Goal: Task Accomplishment & Management: Manage account settings

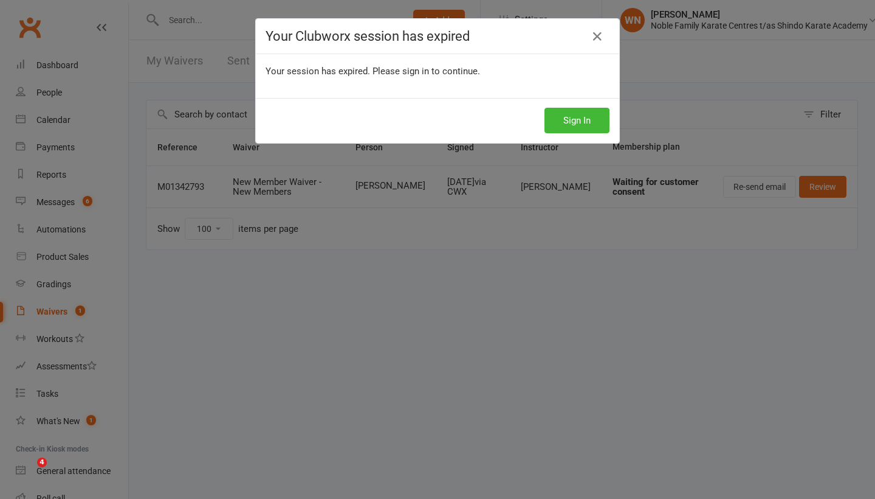
select select "100"
click at [573, 122] on button "Sign In" at bounding box center [577, 121] width 65 height 26
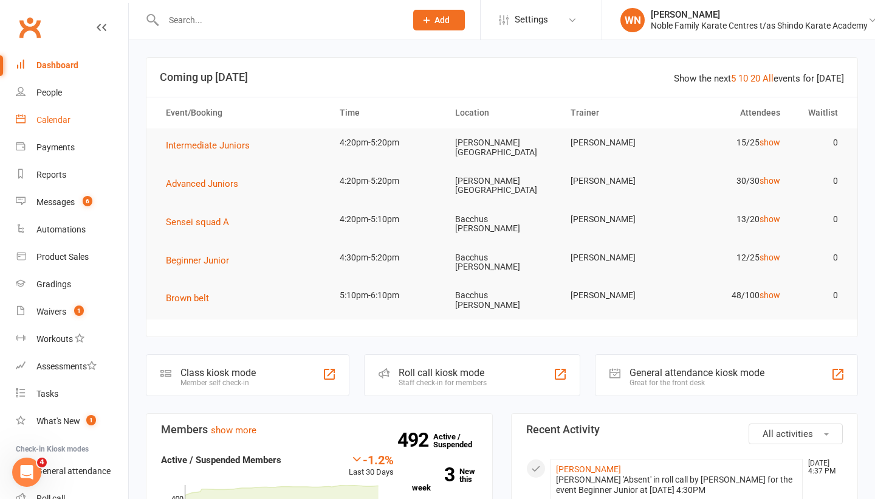
click at [45, 123] on div "Calendar" at bounding box center [53, 120] width 34 height 10
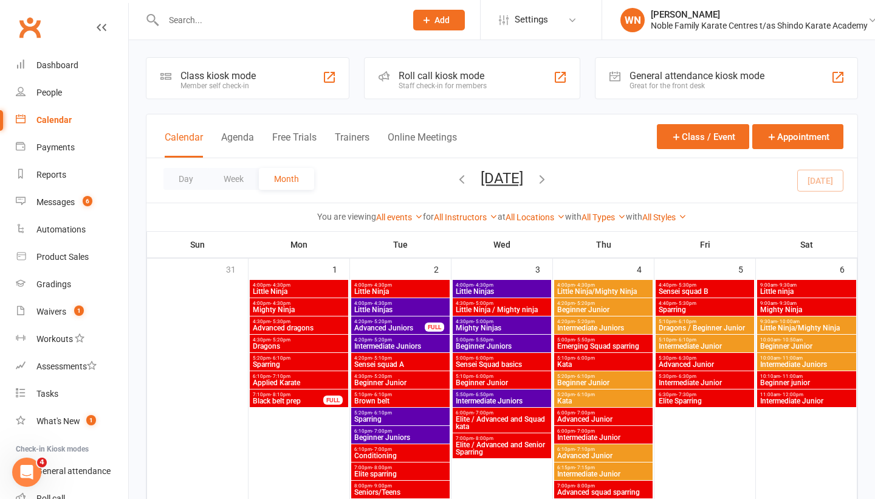
click at [381, 328] on span "Advanced Juniors" at bounding box center [390, 327] width 72 height 7
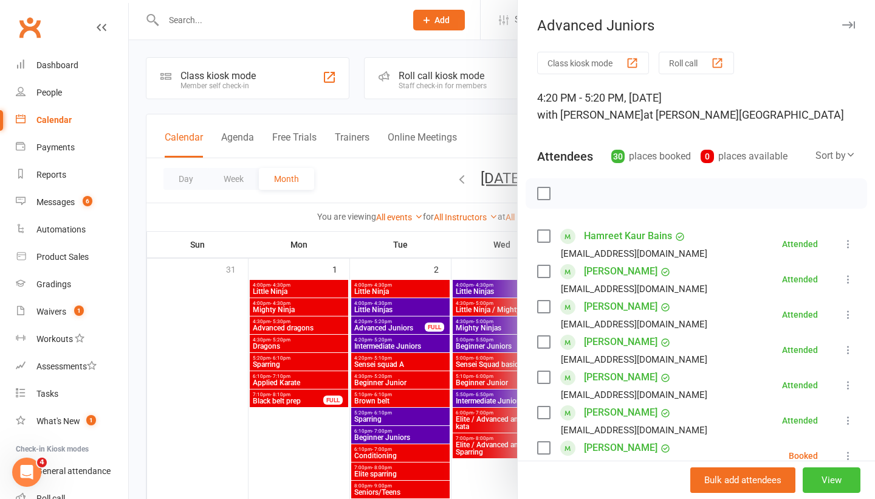
click at [833, 477] on button "View" at bounding box center [832, 480] width 58 height 26
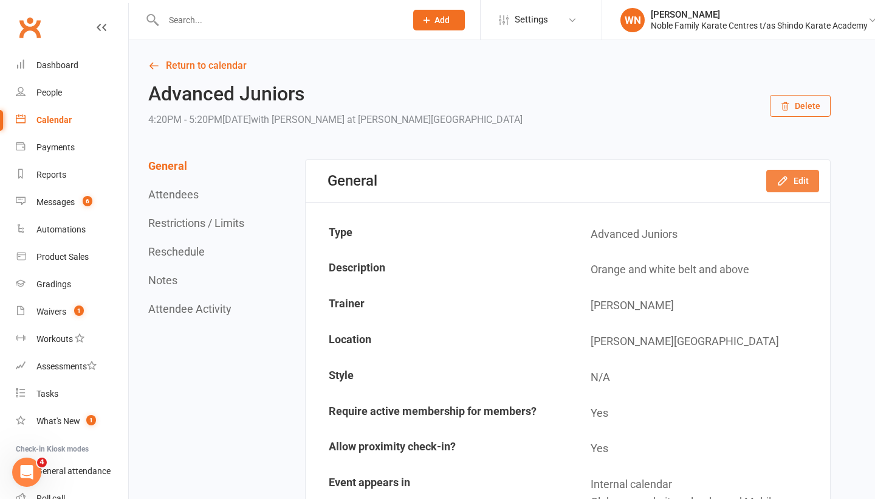
click at [791, 176] on button "Edit" at bounding box center [793, 181] width 53 height 22
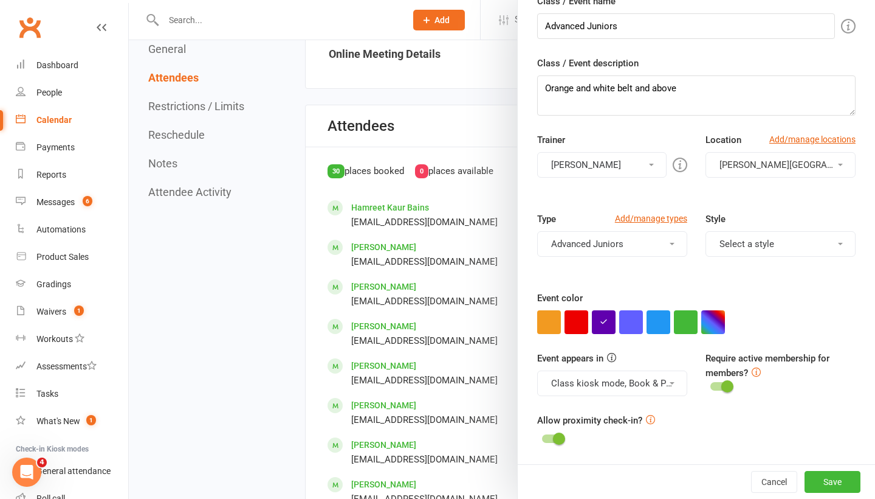
scroll to position [567, 0]
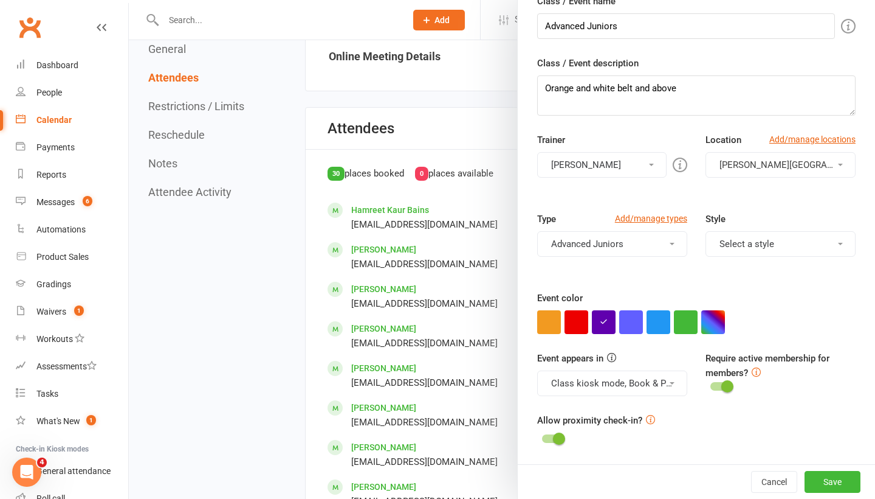
click at [438, 155] on div at bounding box center [502, 249] width 747 height 499
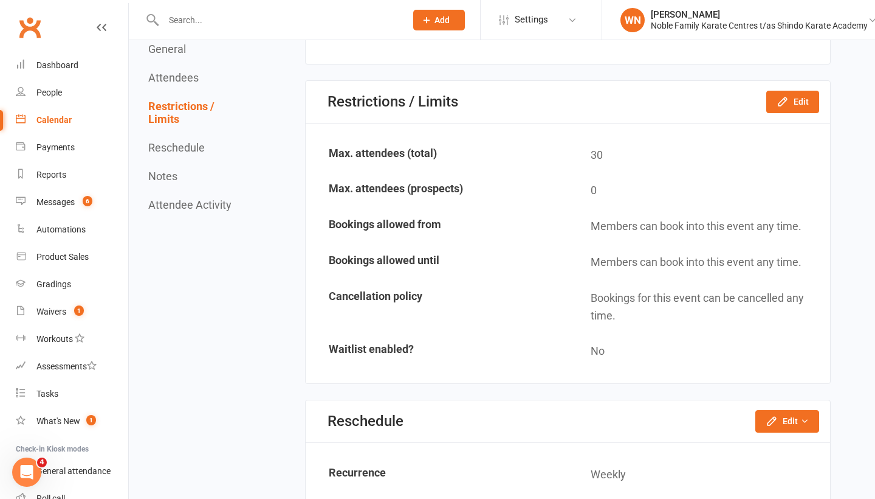
scroll to position [1913, 0]
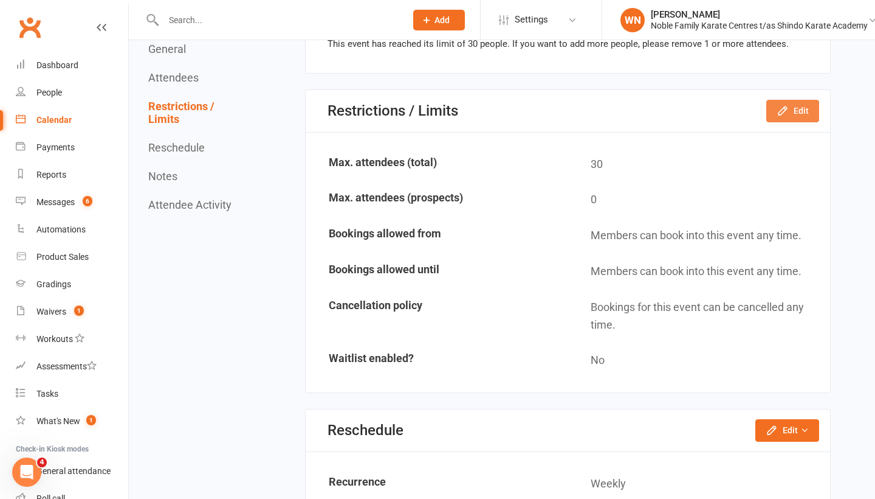
click at [789, 108] on icon "button" at bounding box center [783, 111] width 12 height 12
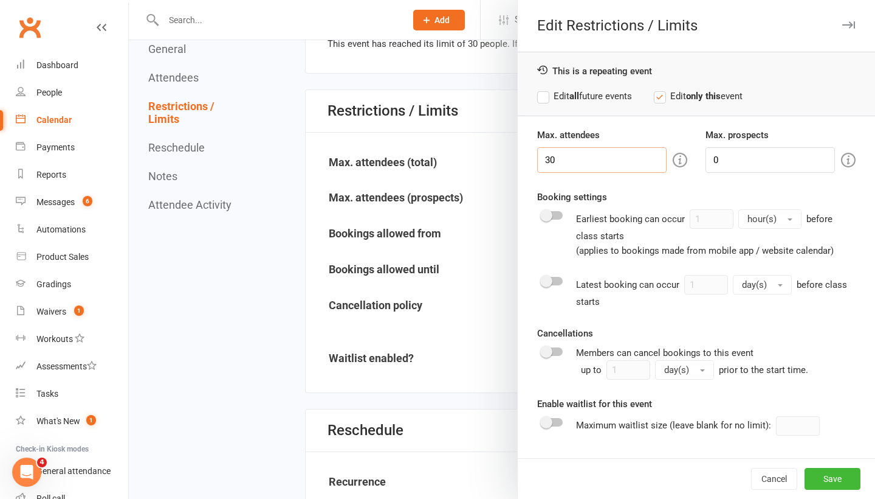
click at [570, 160] on input "30" at bounding box center [601, 160] width 129 height 26
type input "3"
type input "100"
click at [834, 477] on button "Save" at bounding box center [833, 479] width 56 height 22
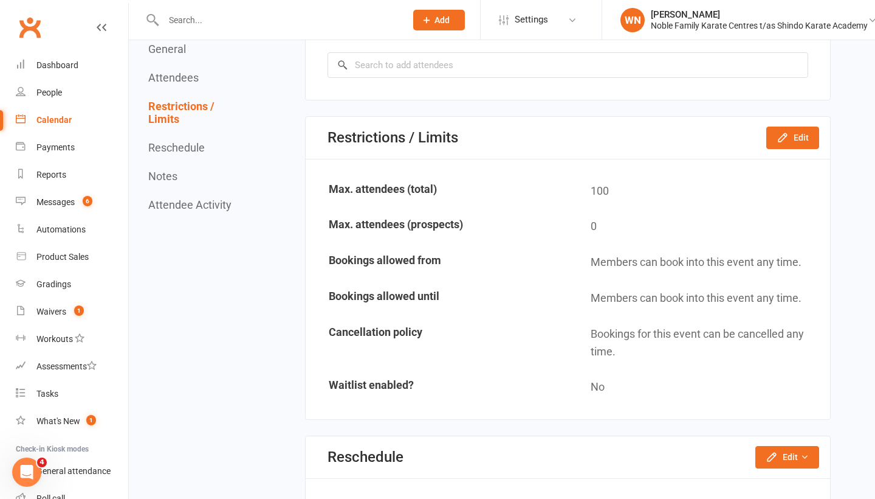
click at [38, 117] on div "Calendar" at bounding box center [53, 120] width 35 height 10
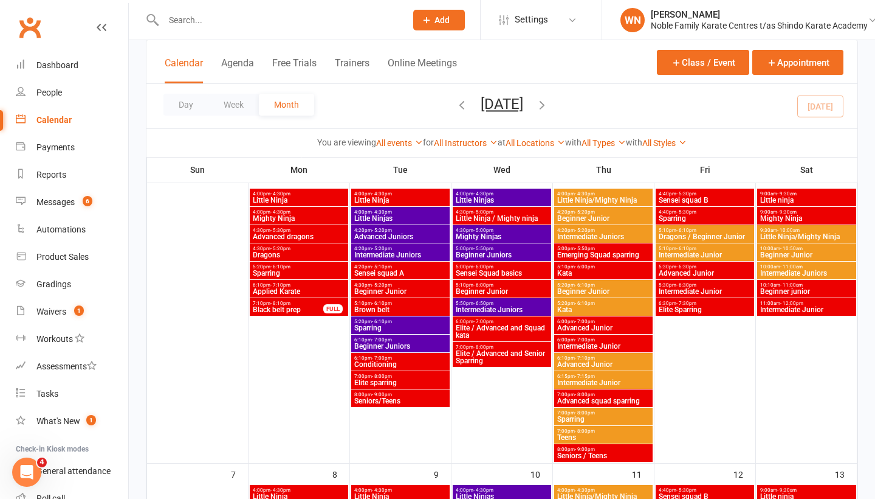
scroll to position [112, 0]
